Goal: Book appointment/travel/reservation

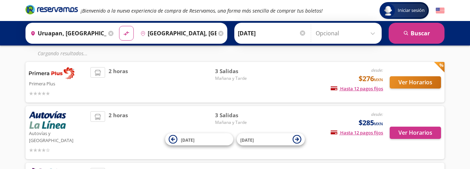
scroll to position [35, 0]
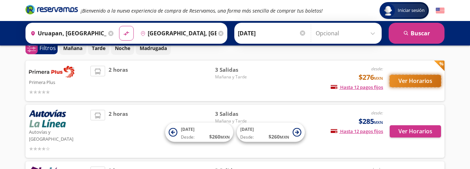
click at [410, 79] on button "Ver Horarios" at bounding box center [415, 81] width 51 height 12
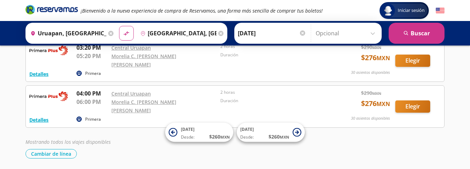
scroll to position [101, 0]
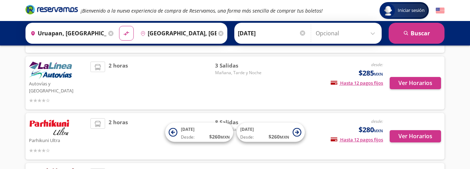
scroll to position [175, 0]
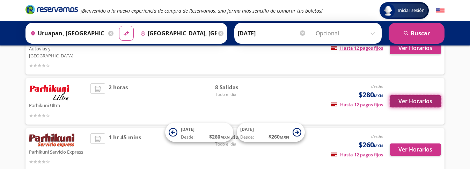
click at [421, 95] on button "Ver Horarios" at bounding box center [415, 101] width 51 height 12
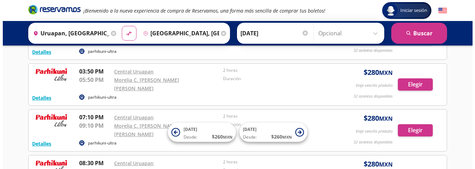
scroll to position [209, 0]
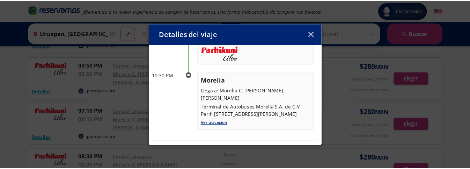
scroll to position [119, 0]
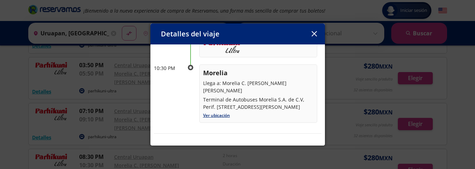
click at [315, 35] on icon "button" at bounding box center [314, 33] width 5 height 5
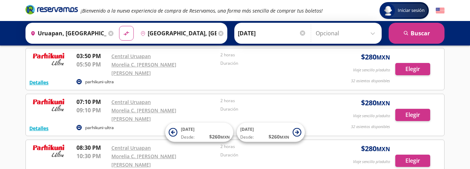
scroll to position [280, 0]
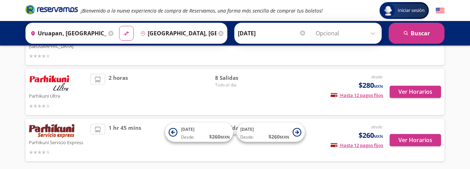
scroll to position [201, 0]
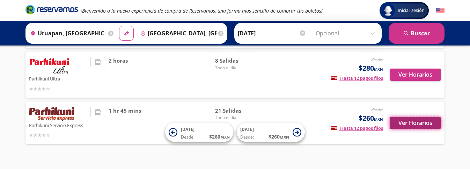
click at [403, 117] on button "Ver Horarios" at bounding box center [415, 123] width 51 height 12
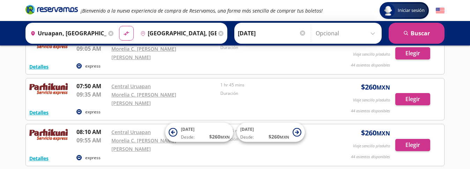
scroll to position [349, 0]
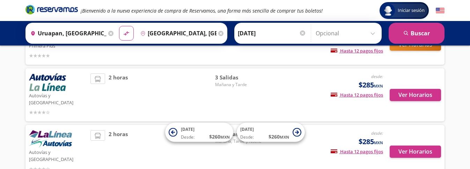
scroll to position [61, 0]
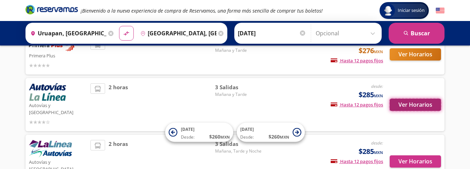
click at [416, 105] on button "Ver Horarios" at bounding box center [415, 104] width 51 height 12
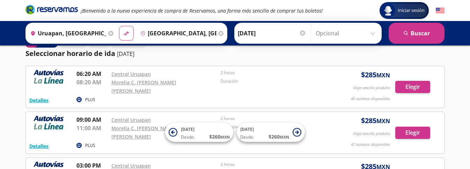
scroll to position [35, 0]
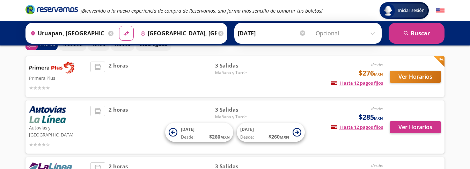
scroll to position [27, 0]
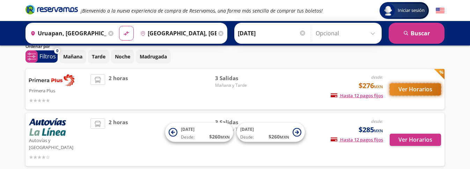
click at [405, 94] on button "Ver Horarios" at bounding box center [415, 89] width 51 height 12
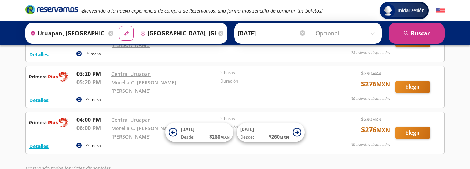
scroll to position [101, 0]
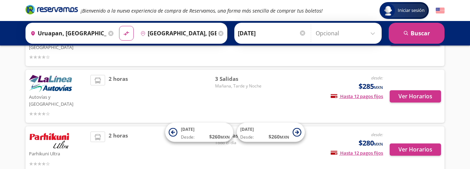
scroll to position [201, 0]
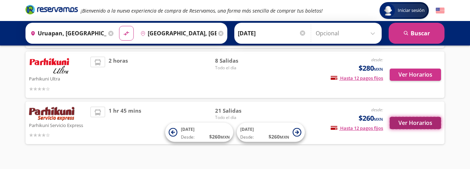
click at [410, 117] on button "Ver Horarios" at bounding box center [415, 123] width 51 height 12
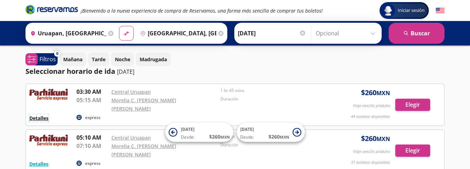
click at [43, 114] on button "Detalles" at bounding box center [38, 117] width 19 height 7
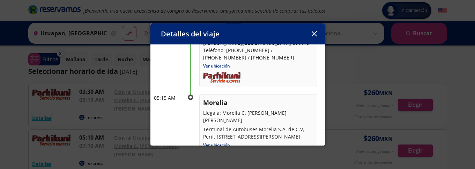
scroll to position [105, 0]
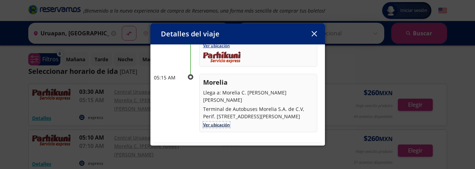
click at [223, 121] on link "Ver ubicación" at bounding box center [216, 124] width 27 height 6
